Goal: Transaction & Acquisition: Book appointment/travel/reservation

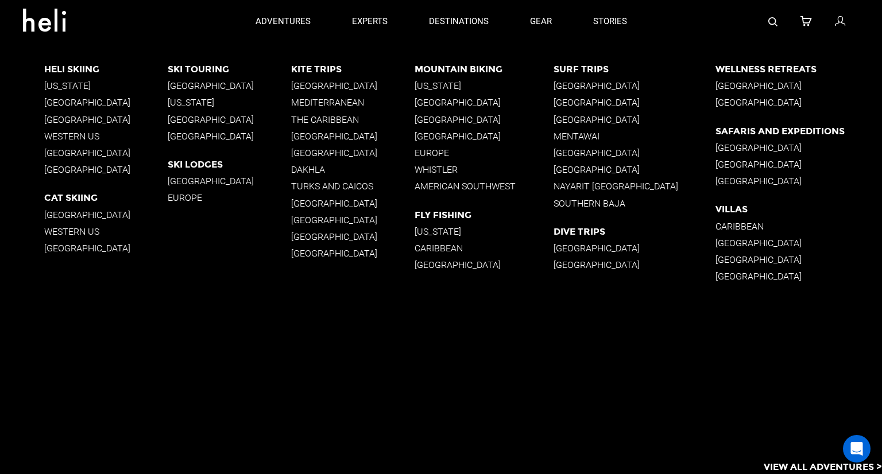
click at [452, 154] on p "Europe" at bounding box center [484, 153] width 138 height 11
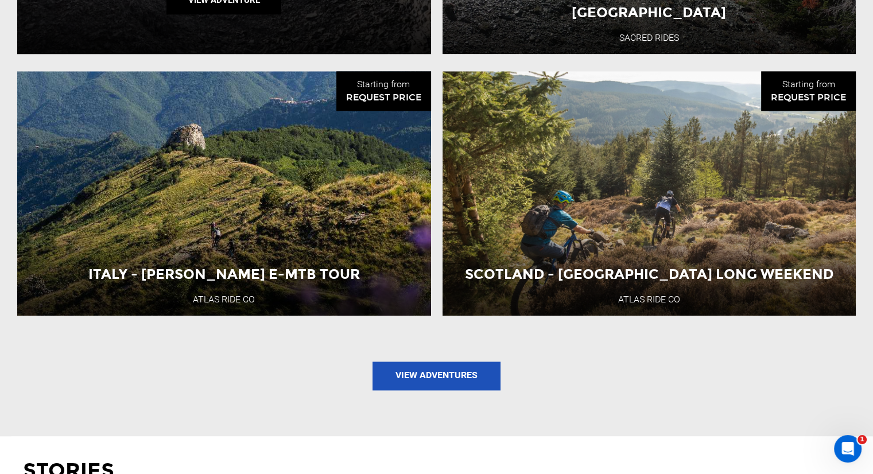
scroll to position [1378, 0]
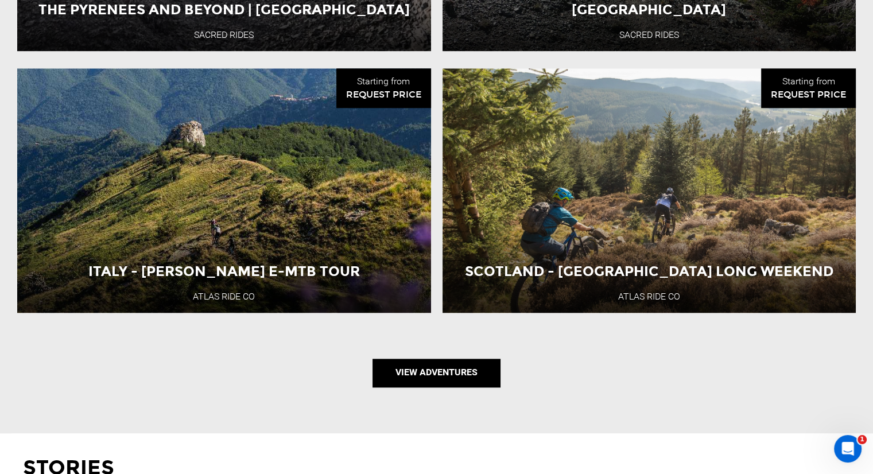
click at [436, 361] on link "View Adventures" at bounding box center [437, 373] width 128 height 29
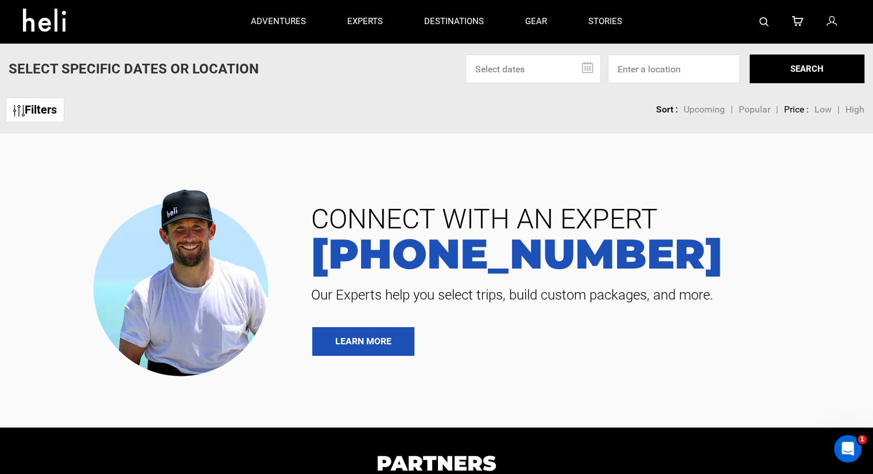
click at [768, 22] on img at bounding box center [764, 21] width 9 height 9
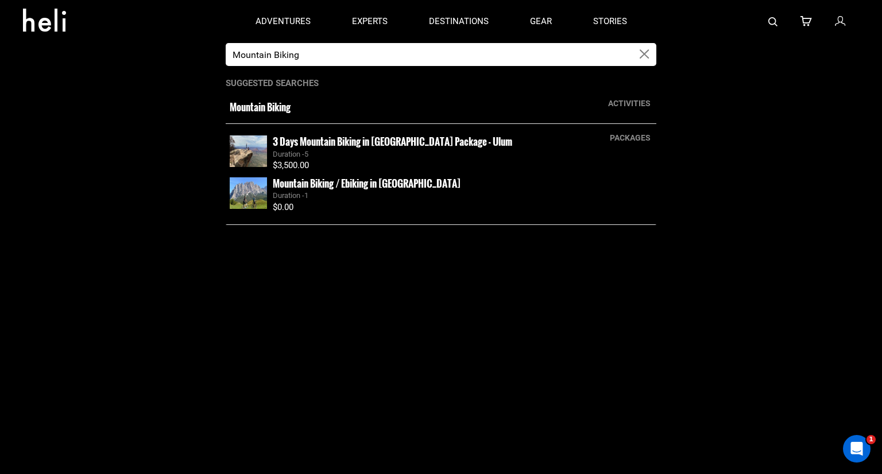
click at [527, 58] on input "Mountain Biking" at bounding box center [429, 54] width 407 height 23
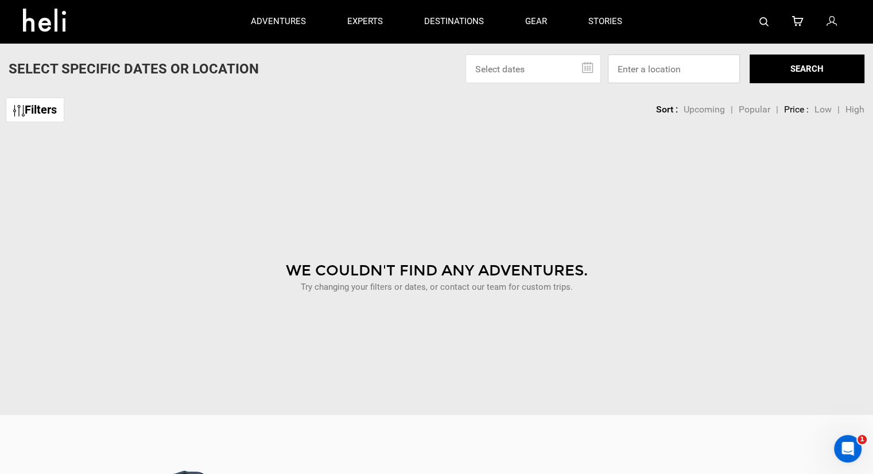
click at [667, 65] on input at bounding box center [674, 69] width 132 height 29
click at [761, 32] on link at bounding box center [764, 21] width 9 height 43
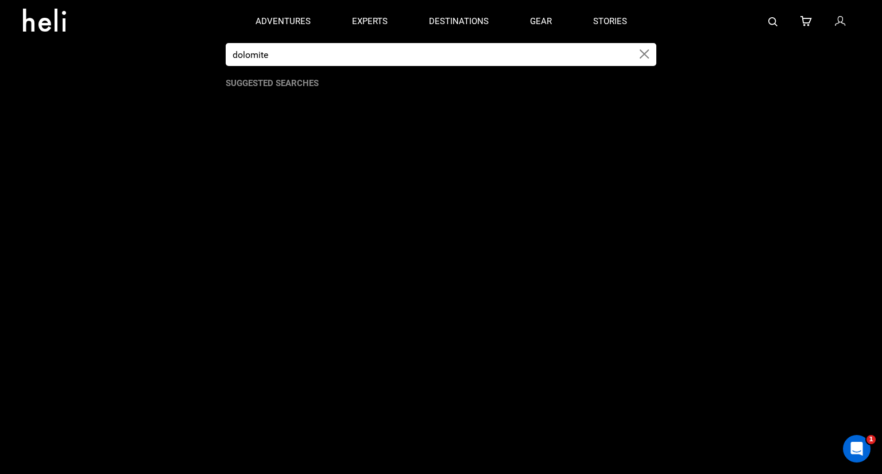
click at [518, 43] on input "dolomite" at bounding box center [429, 54] width 407 height 23
click at [505, 51] on input "dolomite" at bounding box center [429, 54] width 407 height 23
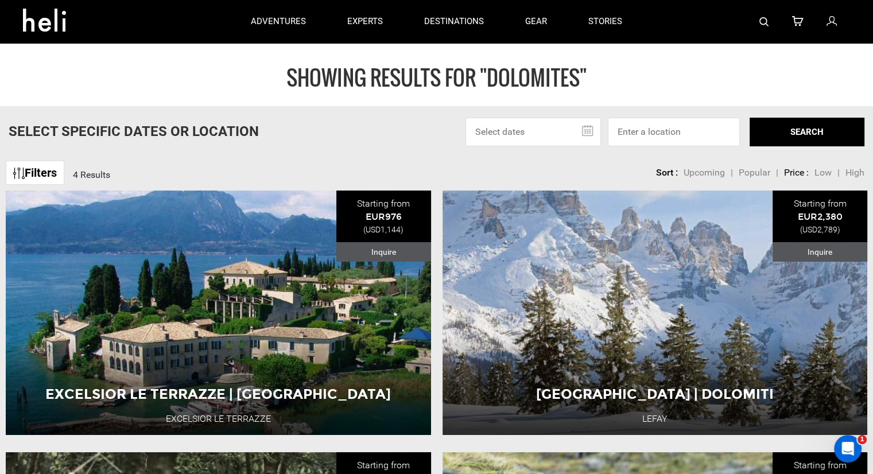
type input "Mountain Biking"
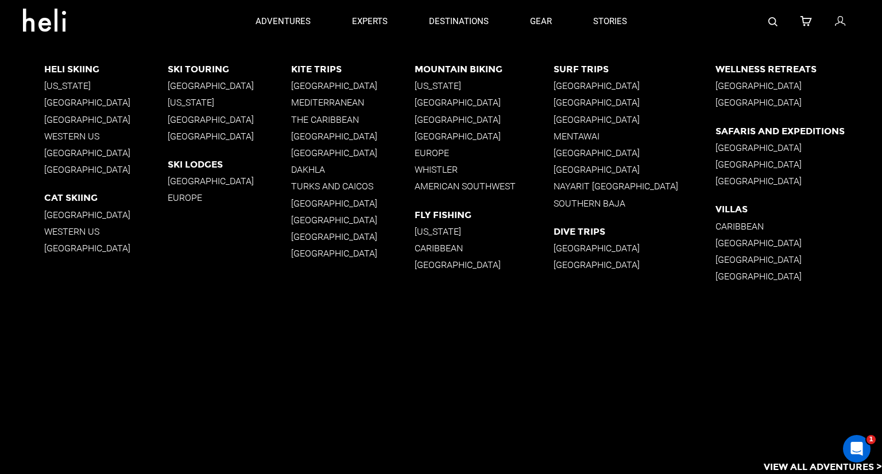
click at [458, 151] on p "Europe" at bounding box center [484, 153] width 138 height 11
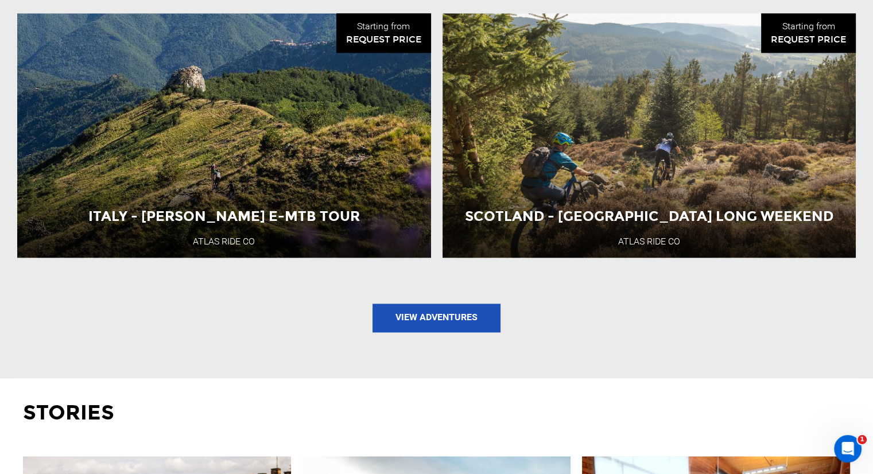
scroll to position [1665, 0]
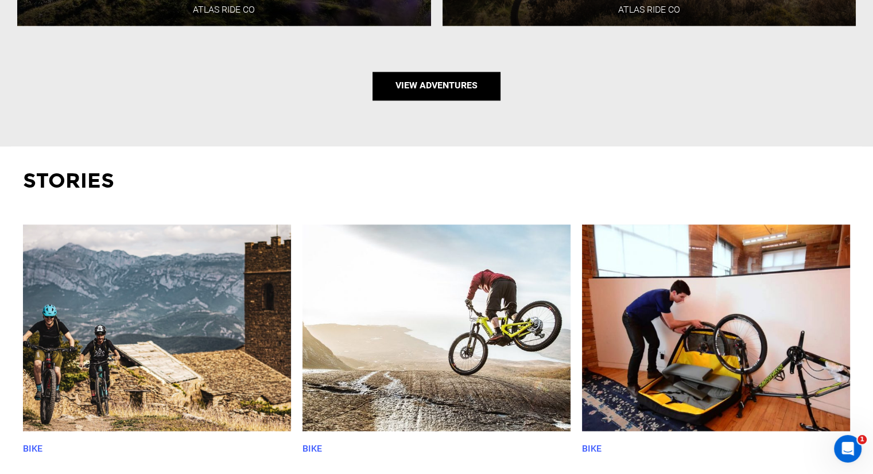
click at [443, 90] on link "View Adventures" at bounding box center [437, 86] width 128 height 29
type input "Mountain Biking"
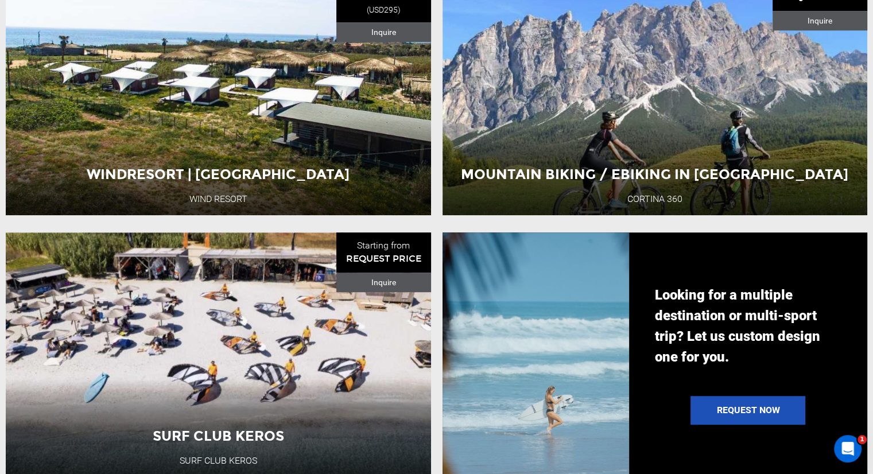
scroll to position [746, 0]
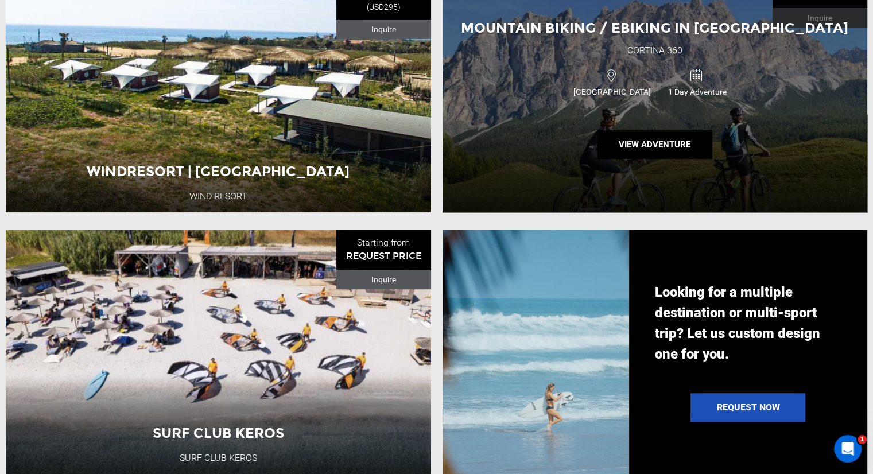
drag, startPoint x: 765, startPoint y: 69, endPoint x: 792, endPoint y: 95, distance: 37.0
click at [792, 95] on div "Mountain Biking / Ebiking in Cortina d'Ampezzo Cortina 360 Italy 1 Day Adventur…" at bounding box center [656, 90] width 426 height 245
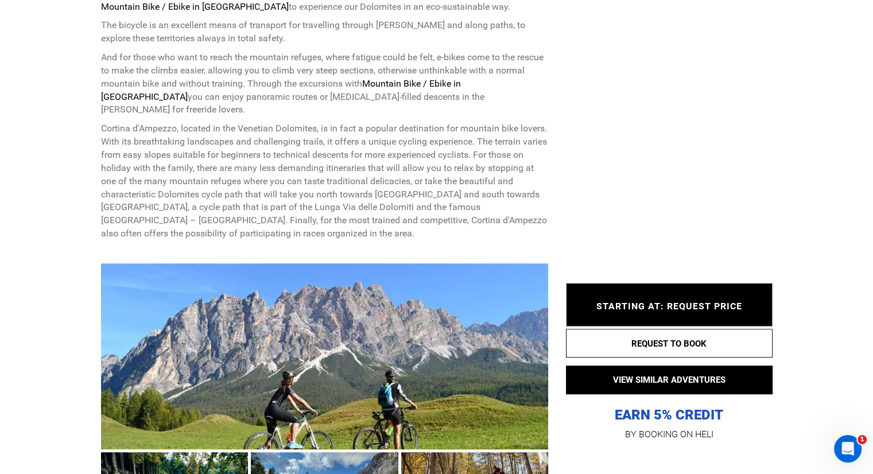
scroll to position [574, 0]
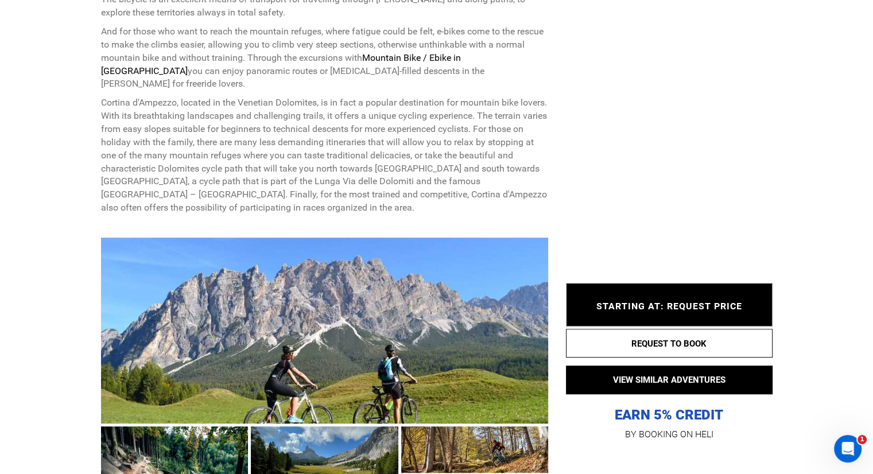
type input "Mountain Biking"
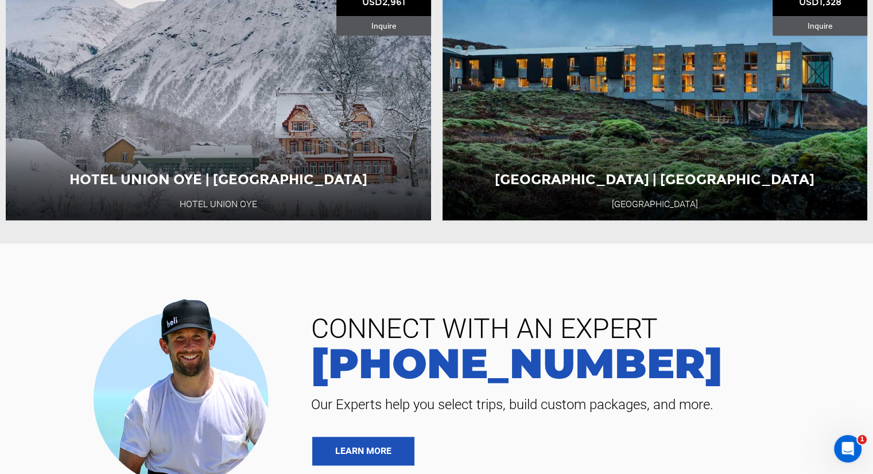
scroll to position [1263, 0]
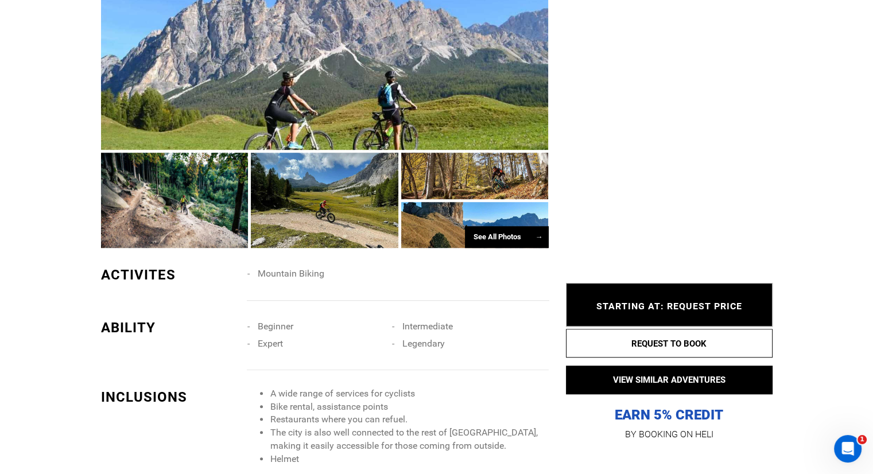
scroll to position [861, 0]
